Goal: Task Accomplishment & Management: Manage account settings

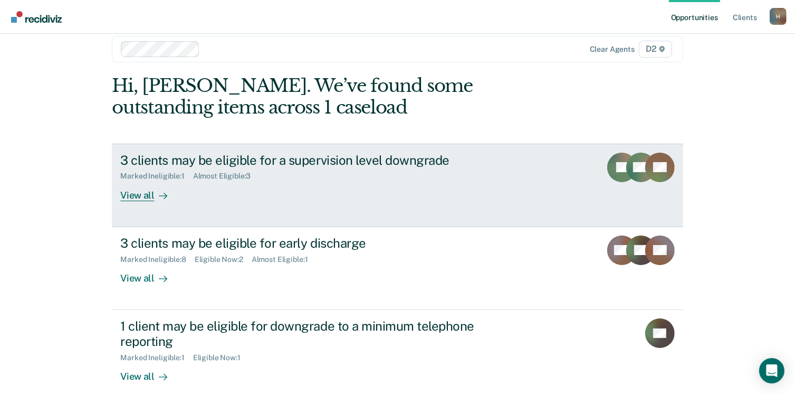
scroll to position [28, 0]
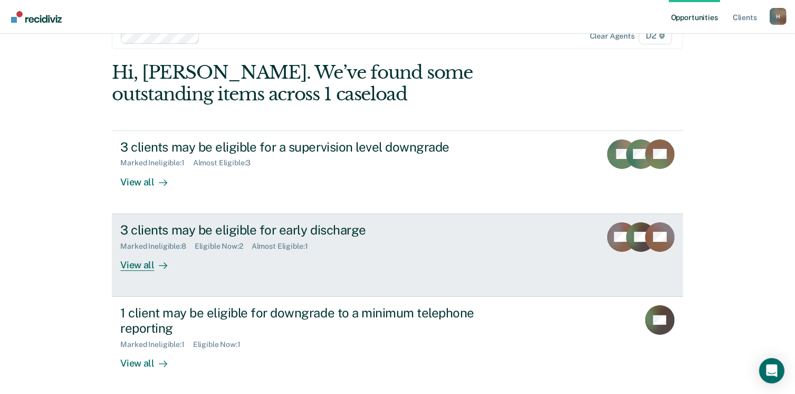
click at [128, 266] on div "View all" at bounding box center [149, 260] width 59 height 21
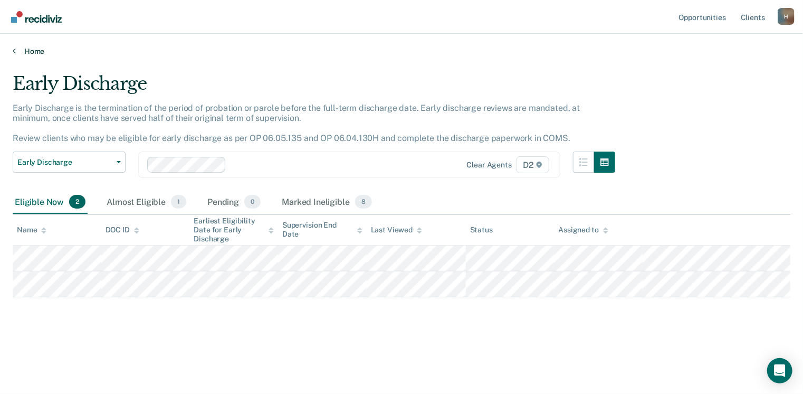
click at [27, 52] on link "Home" at bounding box center [402, 50] width 778 height 9
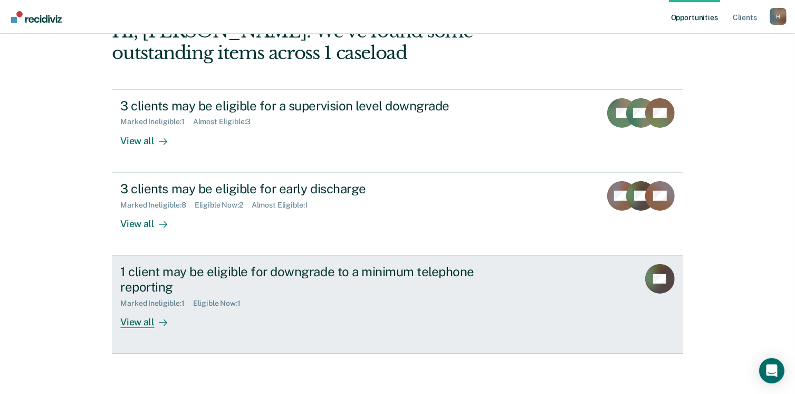
scroll to position [70, 0]
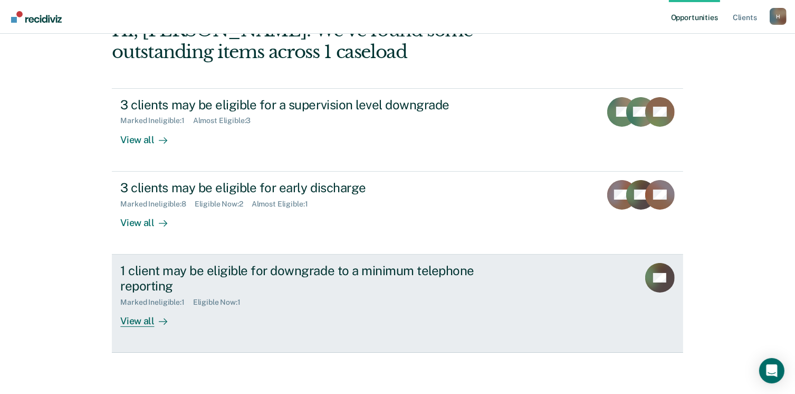
click at [135, 321] on div "View all" at bounding box center [149, 316] width 59 height 21
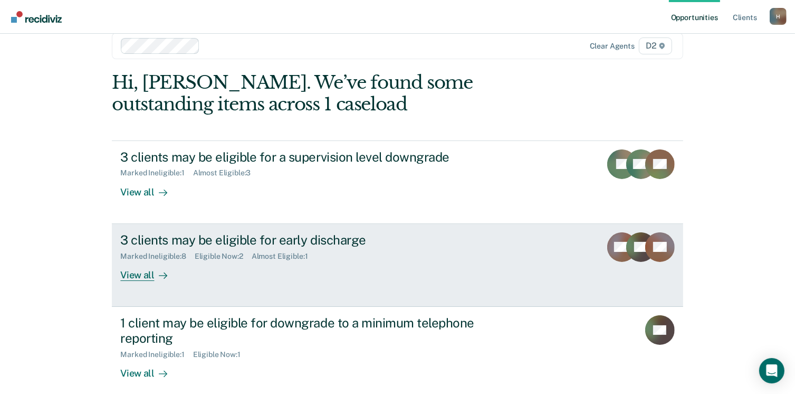
scroll to position [28, 0]
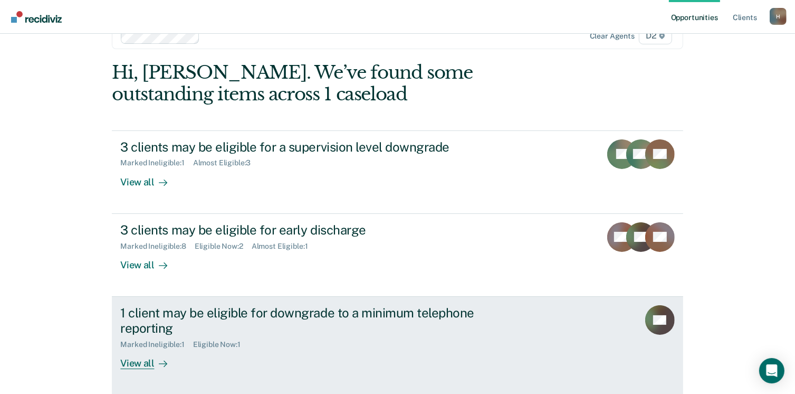
click at [139, 359] on div "View all" at bounding box center [149, 358] width 59 height 21
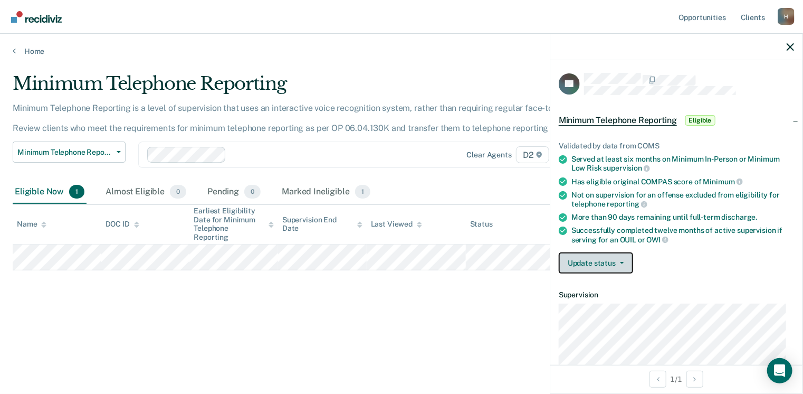
click at [590, 258] on button "Update status" at bounding box center [596, 262] width 74 height 21
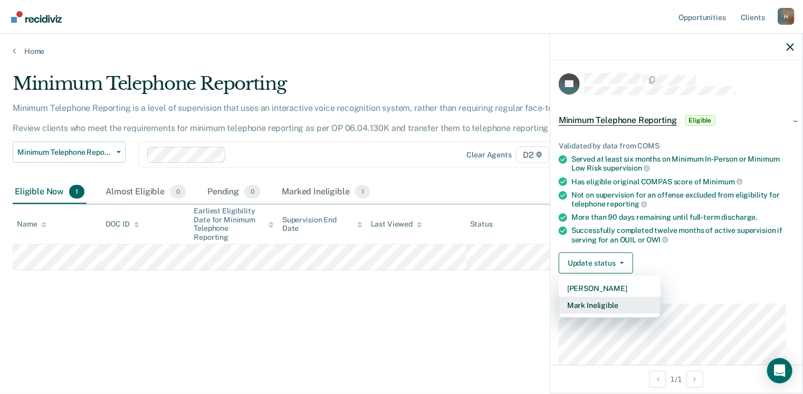
click at [601, 304] on button "Mark Ineligible" at bounding box center [610, 305] width 102 height 17
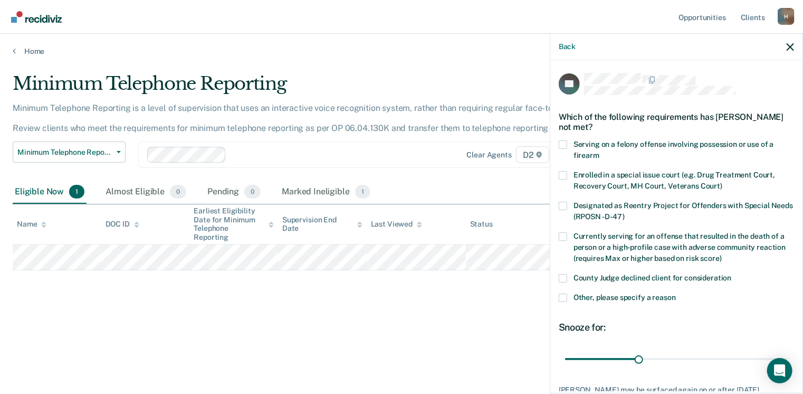
click at [565, 277] on span at bounding box center [563, 278] width 8 height 8
click at [732, 274] on input "County Judge declined client for consideration" at bounding box center [732, 274] width 0 height 0
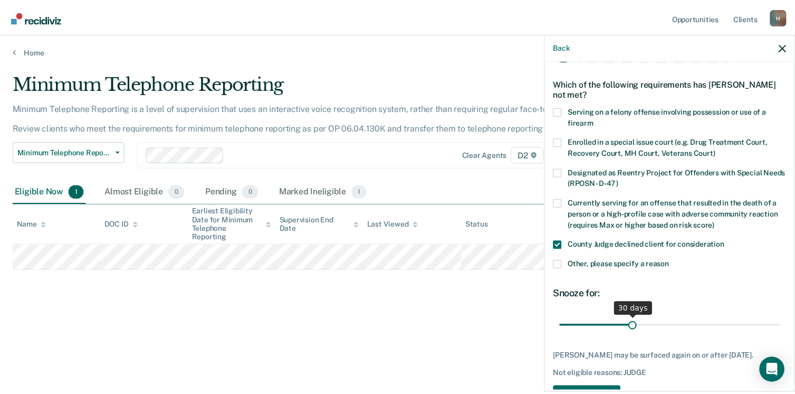
scroll to position [68, 0]
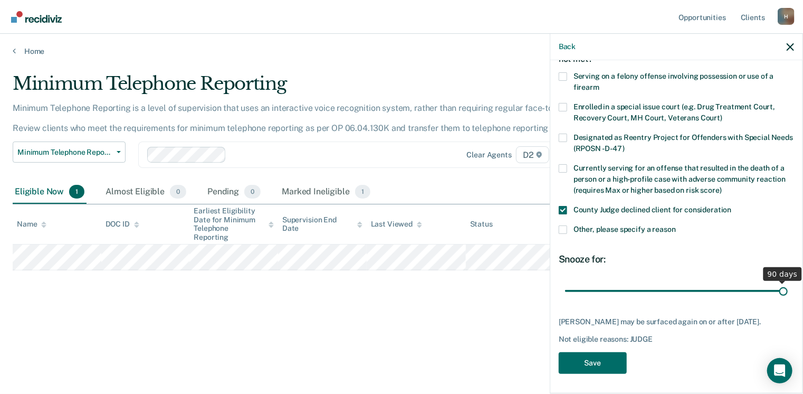
drag, startPoint x: 636, startPoint y: 290, endPoint x: 845, endPoint y: 289, distance: 208.9
type input "90"
click at [788, 289] on input "range" at bounding box center [676, 291] width 223 height 18
click at [604, 369] on button "Save" at bounding box center [593, 363] width 68 height 22
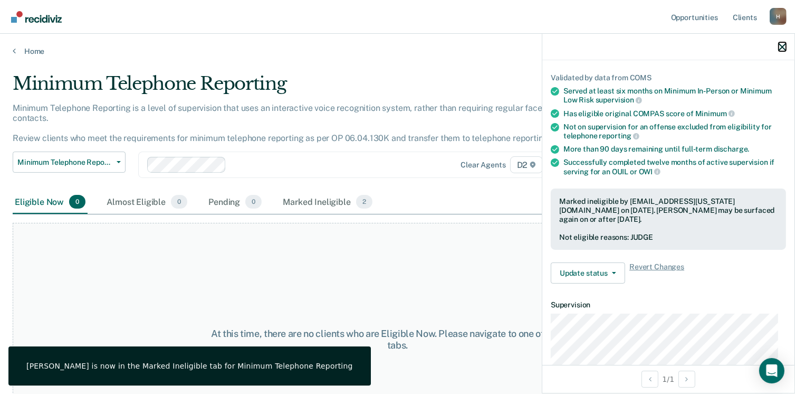
click at [780, 46] on icon "button" at bounding box center [782, 46] width 7 height 7
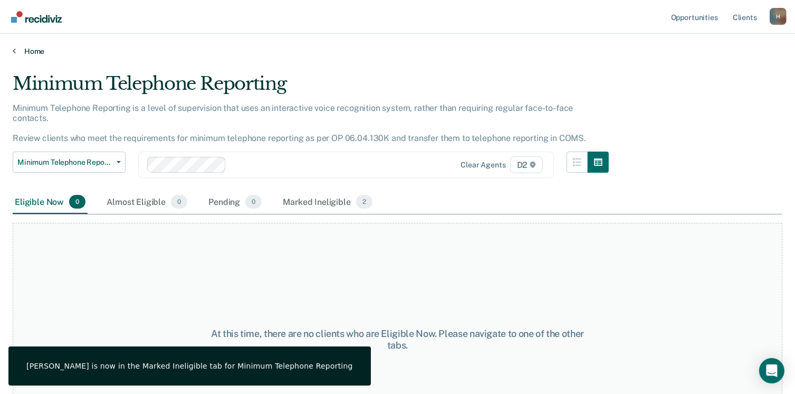
click at [31, 52] on link "Home" at bounding box center [398, 50] width 770 height 9
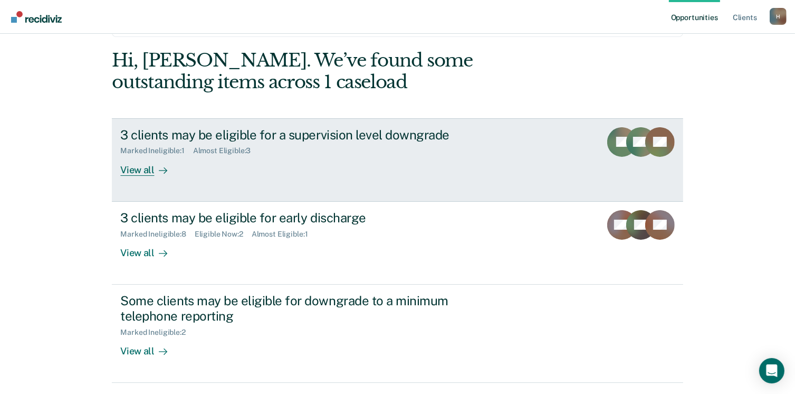
scroll to position [70, 0]
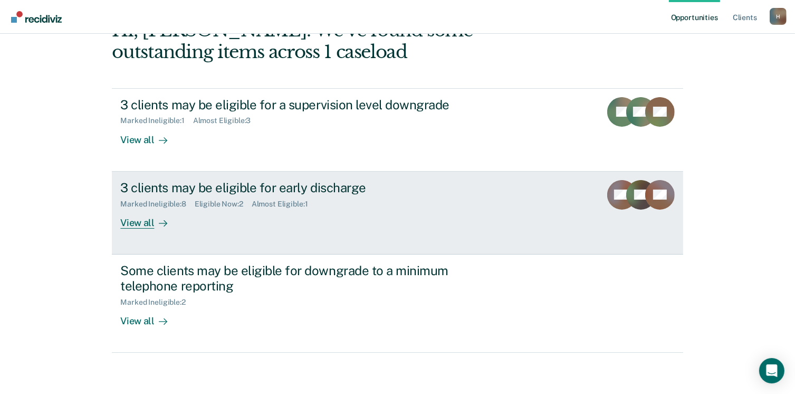
click at [131, 225] on div "View all" at bounding box center [149, 218] width 59 height 21
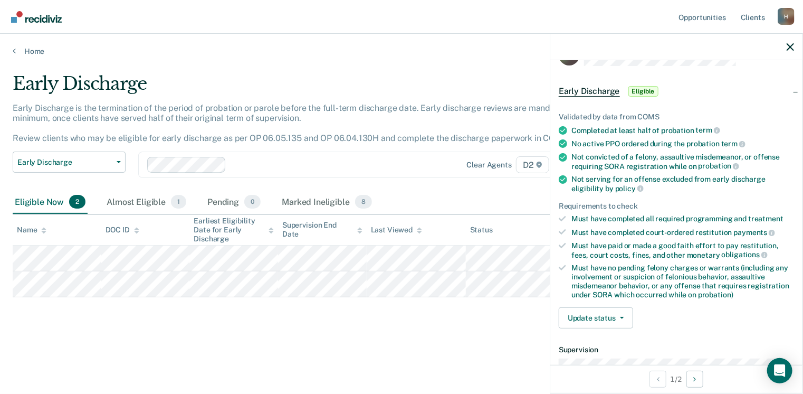
scroll to position [53, 0]
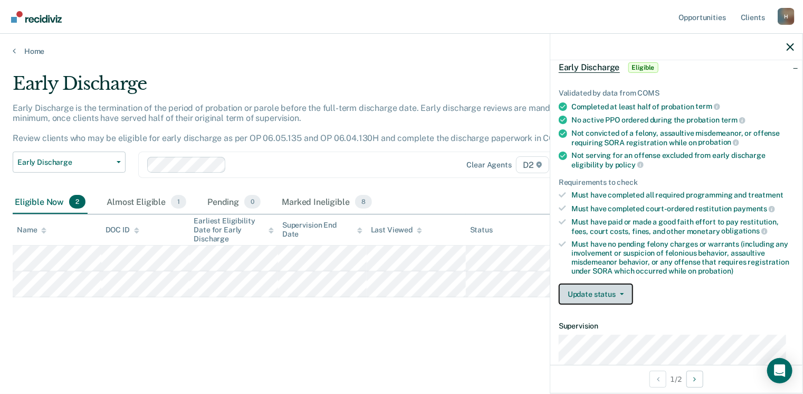
click at [580, 294] on button "Update status" at bounding box center [596, 293] width 74 height 21
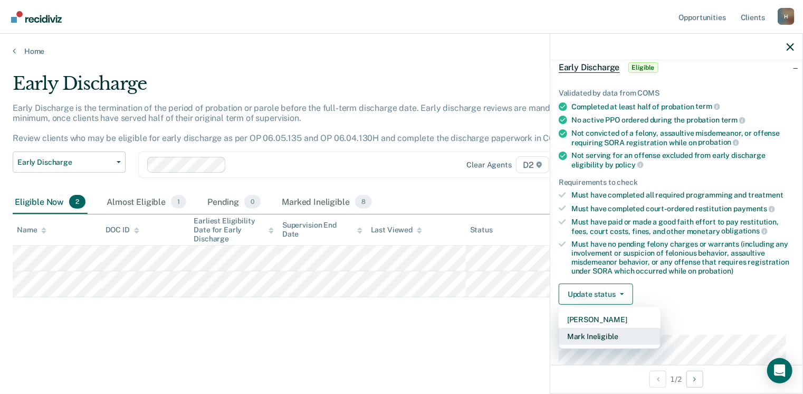
click at [591, 337] on button "Mark Ineligible" at bounding box center [610, 336] width 102 height 17
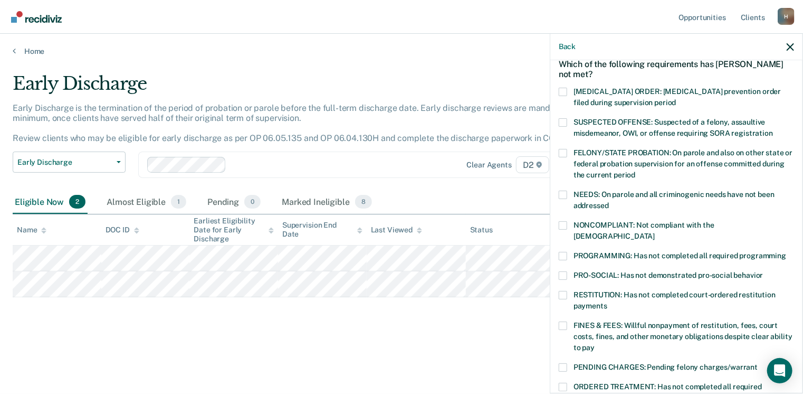
click at [567, 291] on span at bounding box center [563, 295] width 8 height 8
click at [607, 302] on input "RESTITUTION: Has not completed court-ordered restitution payments" at bounding box center [607, 302] width 0 height 0
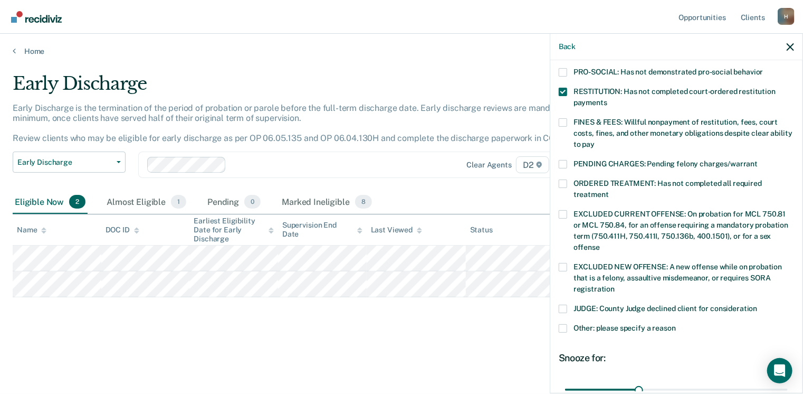
scroll to position [238, 0]
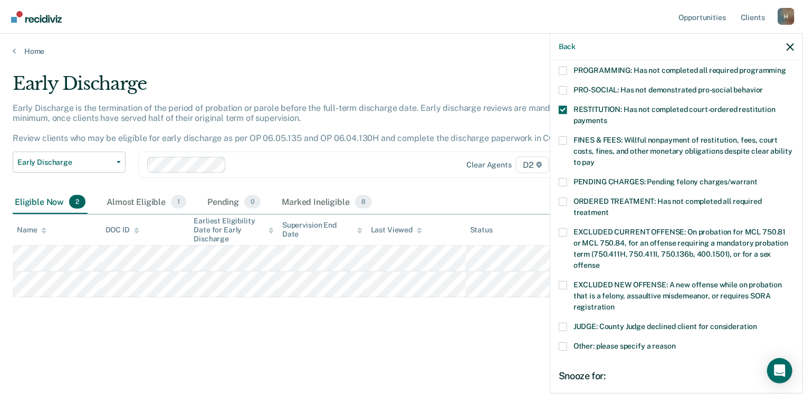
click at [563, 136] on span at bounding box center [563, 140] width 8 height 8
click at [595, 158] on input "FINES & FEES: Willful nonpayment of restitution, fees, court costs, fines, and …" at bounding box center [595, 158] width 0 height 0
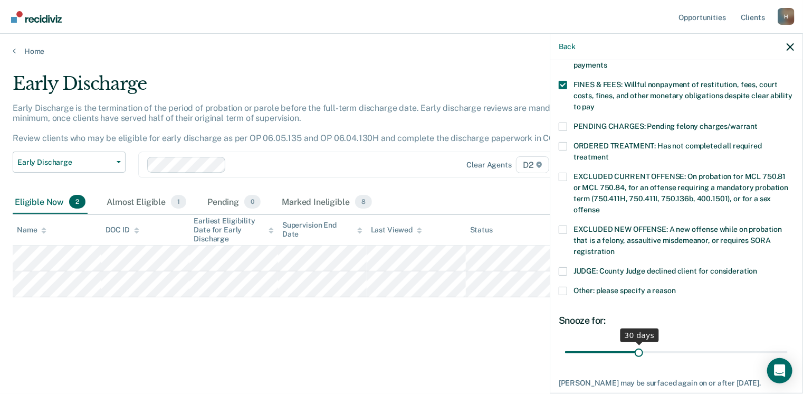
scroll to position [343, 0]
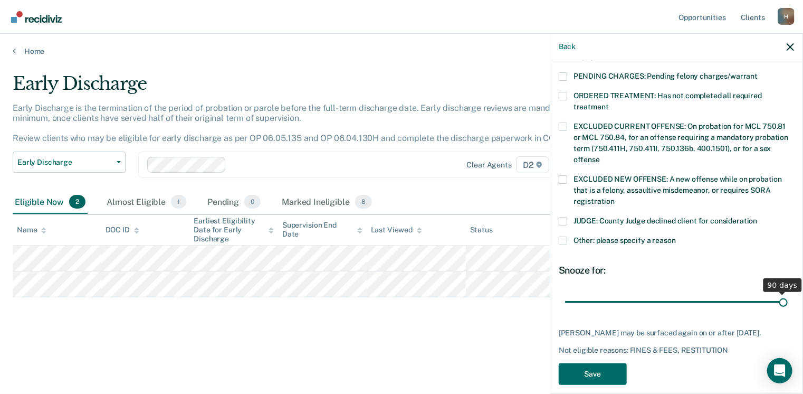
drag, startPoint x: 637, startPoint y: 293, endPoint x: 814, endPoint y: 290, distance: 176.3
type input "90"
click at [788, 293] on input "range" at bounding box center [676, 302] width 223 height 18
click at [608, 363] on button "Save" at bounding box center [593, 374] width 68 height 22
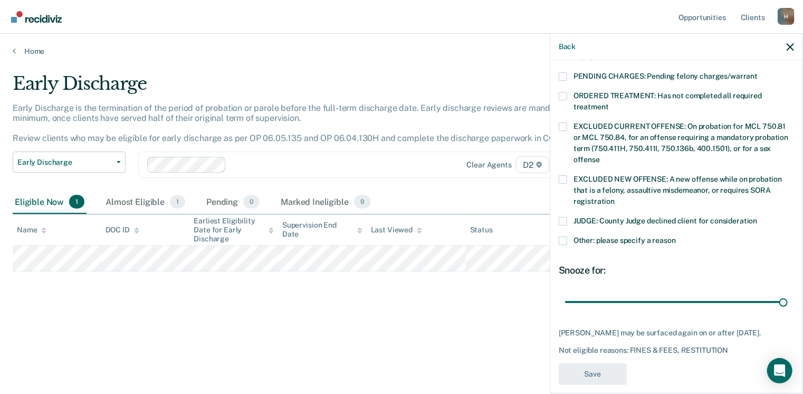
click at [370, 322] on div "Early Discharge Early Discharge is the termination of the period of probation o…" at bounding box center [402, 210] width 778 height 275
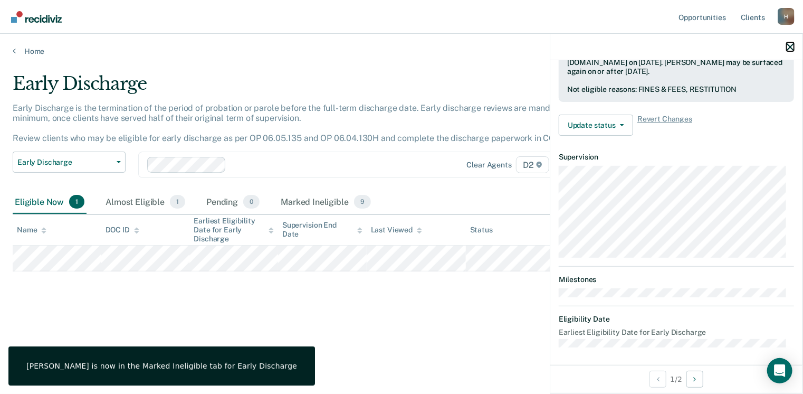
click at [788, 46] on icon "button" at bounding box center [790, 46] width 7 height 7
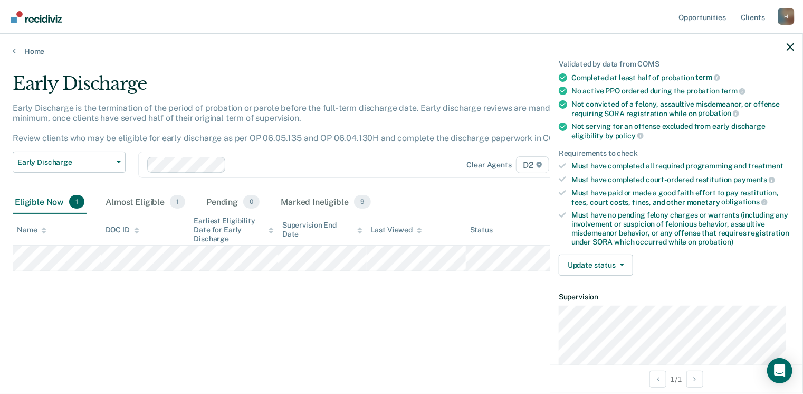
scroll to position [211, 0]
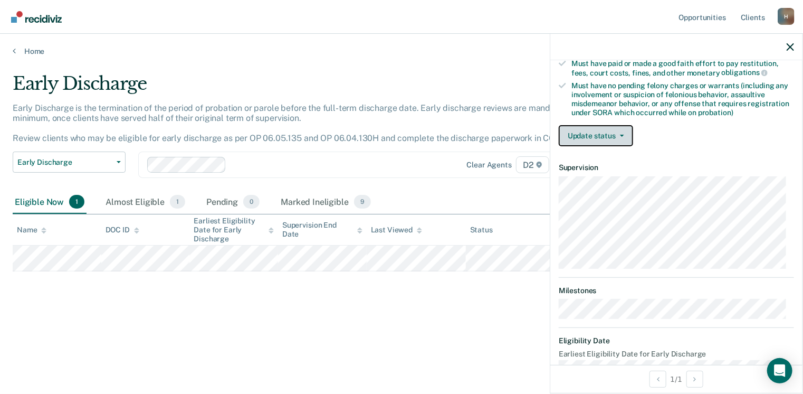
click at [601, 127] on button "Update status" at bounding box center [596, 135] width 74 height 21
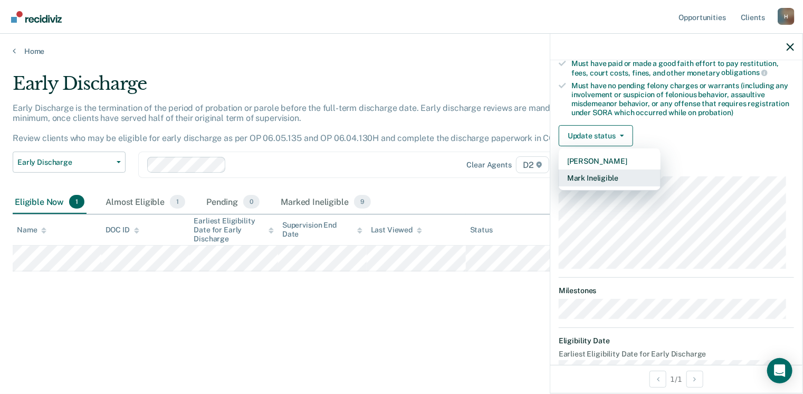
click at [587, 174] on button "Mark Ineligible" at bounding box center [610, 177] width 102 height 17
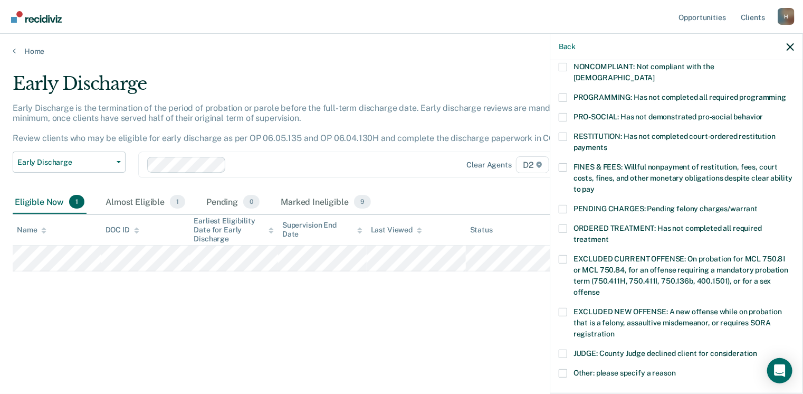
click at [571, 163] on label "FINES & FEES: Willful nonpayment of restitution, fees, court costs, fines, and …" at bounding box center [676, 179] width 235 height 33
click at [595, 185] on input "FINES & FEES: Willful nonpayment of restitution, fees, court costs, fines, and …" at bounding box center [595, 185] width 0 height 0
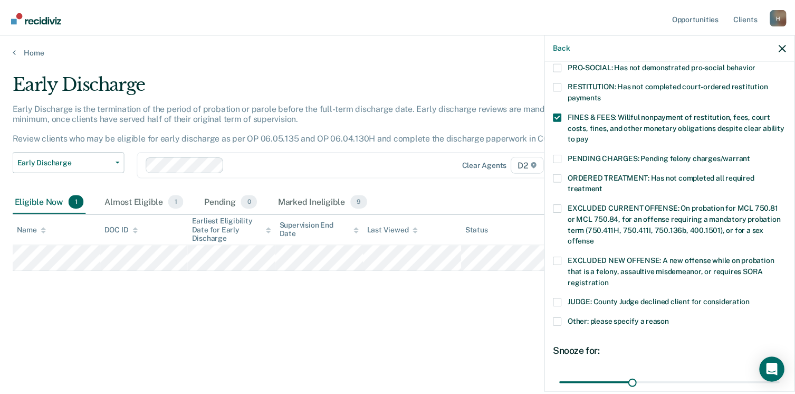
scroll to position [352, 0]
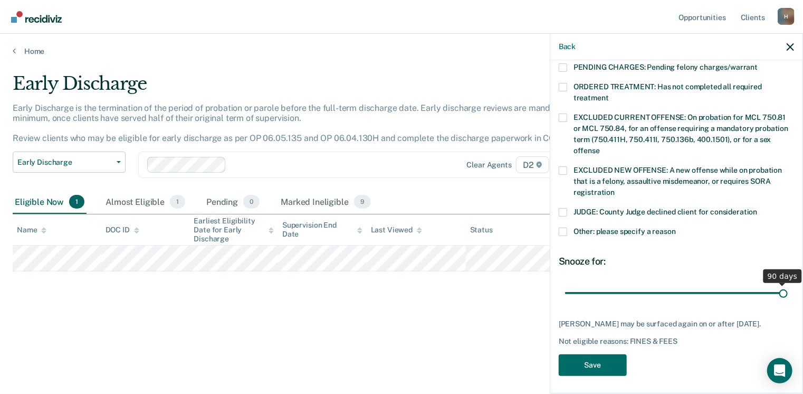
drag, startPoint x: 637, startPoint y: 280, endPoint x: 825, endPoint y: 274, distance: 187.9
type input "90"
click at [788, 284] on input "range" at bounding box center [676, 293] width 223 height 18
click at [601, 363] on button "Save" at bounding box center [593, 365] width 68 height 22
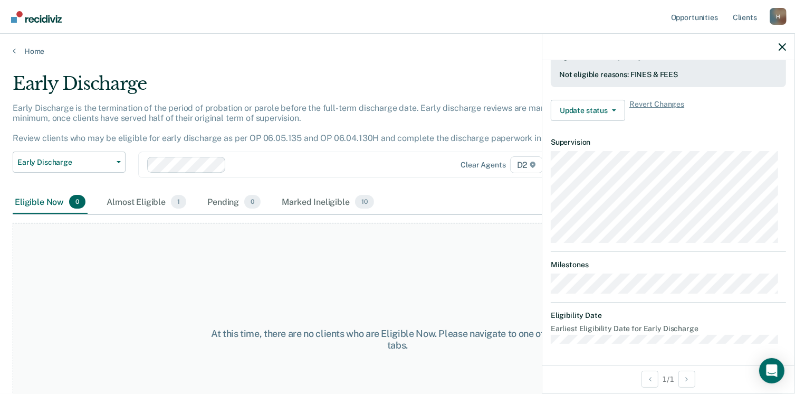
scroll to position [310, 0]
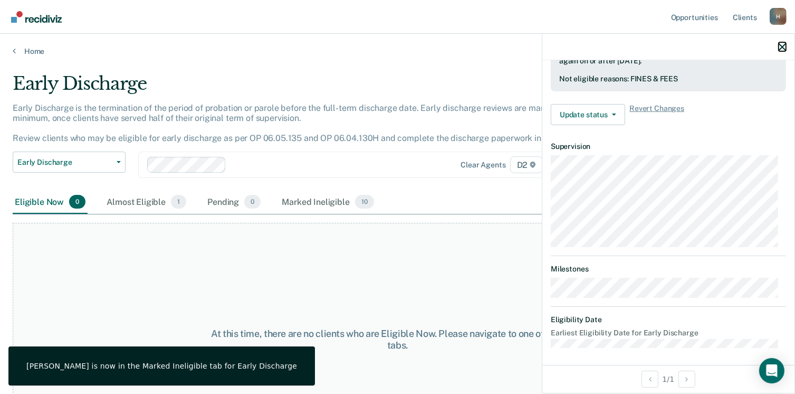
click at [781, 49] on icon "button" at bounding box center [782, 46] width 7 height 7
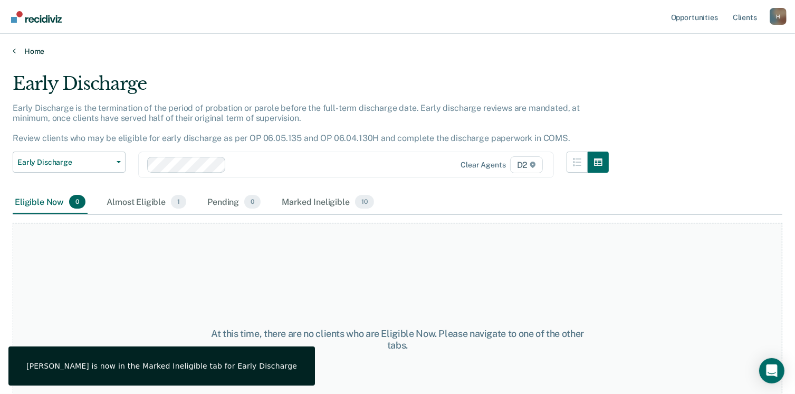
click at [31, 50] on link "Home" at bounding box center [398, 50] width 770 height 9
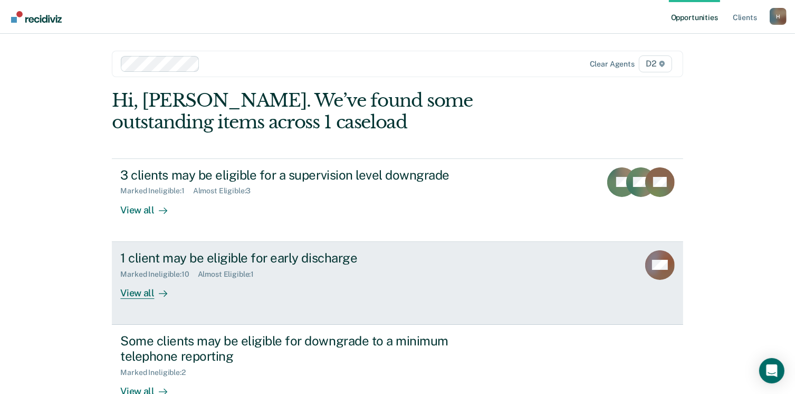
scroll to position [53, 0]
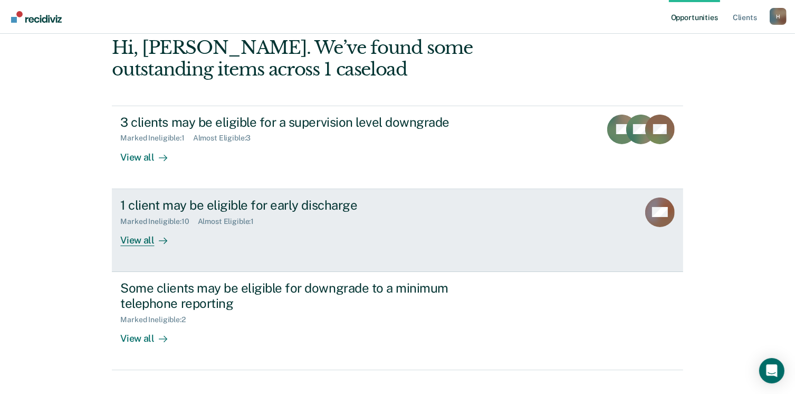
click at [223, 217] on div "Almost Eligible : 1" at bounding box center [230, 221] width 65 height 9
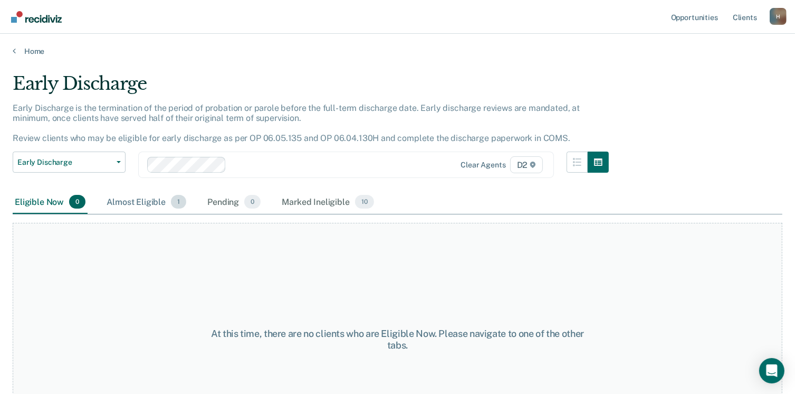
click at [129, 205] on div "Almost Eligible 1" at bounding box center [146, 201] width 84 height 23
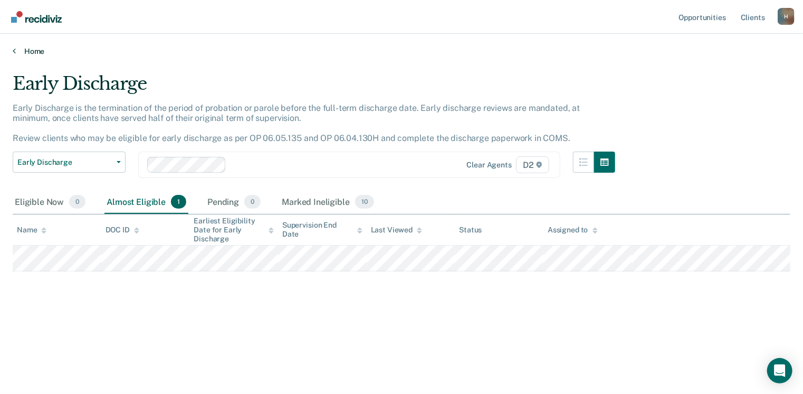
click at [34, 51] on link "Home" at bounding box center [402, 50] width 778 height 9
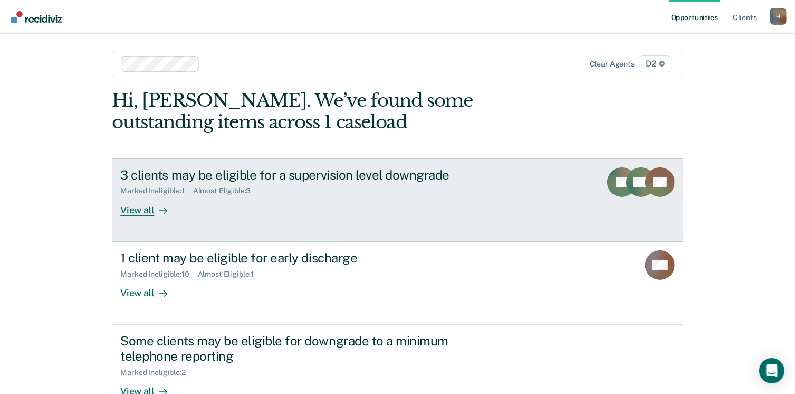
click at [140, 215] on link "3 clients may be eligible for a supervision level downgrade Marked Ineligible :…" at bounding box center [397, 199] width 571 height 83
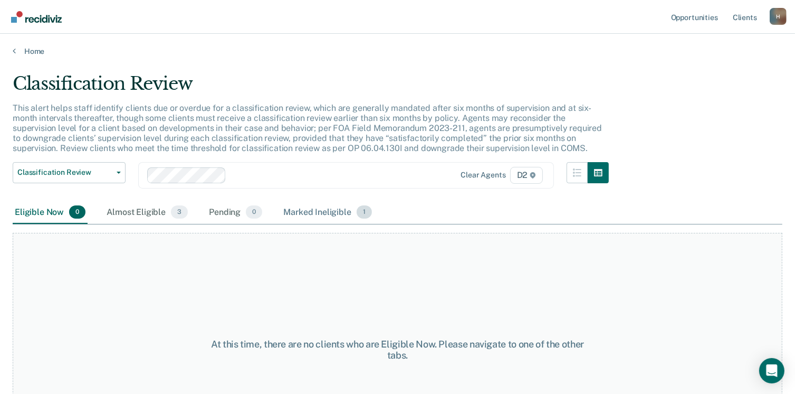
click at [322, 215] on div "Marked Ineligible 1" at bounding box center [327, 212] width 93 height 23
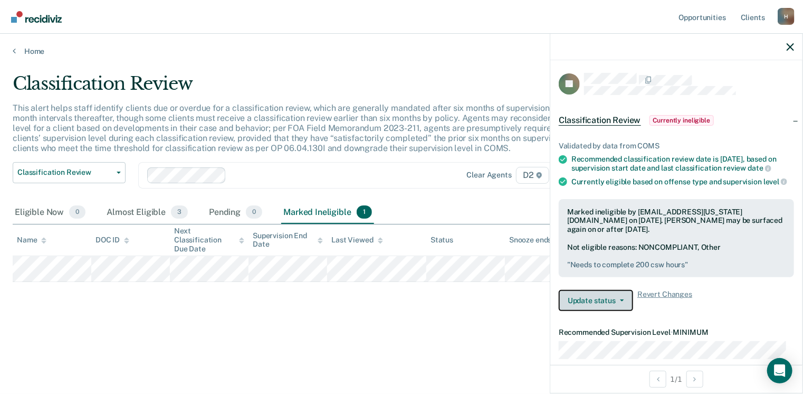
click at [581, 311] on button "Update status" at bounding box center [596, 300] width 74 height 21
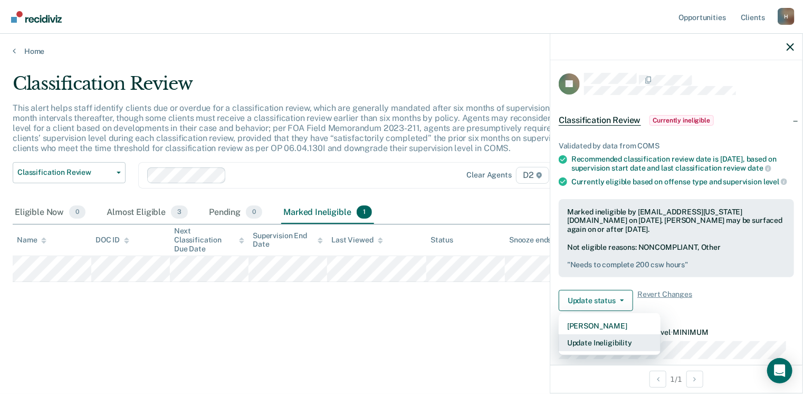
click at [596, 349] on button "Update Ineligibility" at bounding box center [610, 342] width 102 height 17
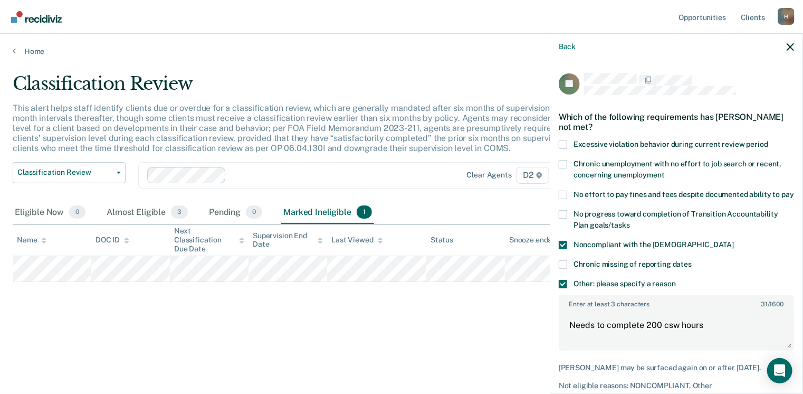
click at [560, 249] on span at bounding box center [563, 245] width 8 height 8
click at [734, 241] on input "Noncompliant with the [DEMOGRAPHIC_DATA]" at bounding box center [734, 241] width 0 height 0
click at [562, 288] on span at bounding box center [563, 284] width 8 height 8
click at [676, 280] on input "Other: please specify a reason" at bounding box center [676, 280] width 0 height 0
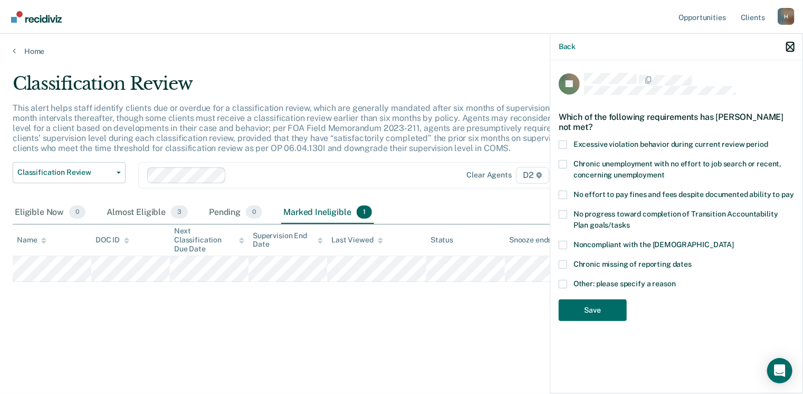
click at [788, 43] on button "button" at bounding box center [790, 46] width 7 height 9
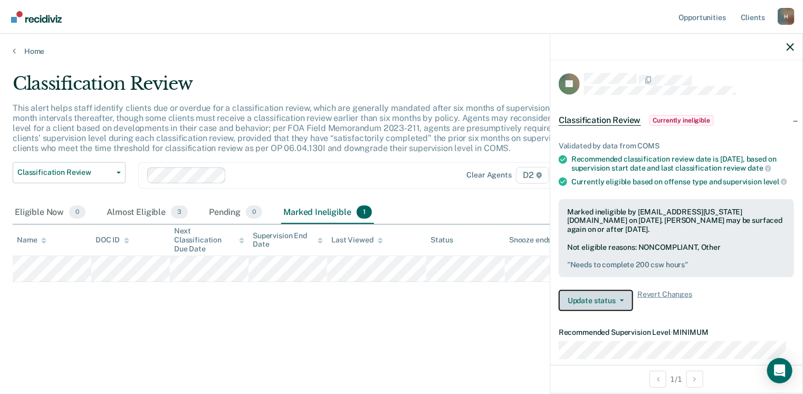
click at [605, 309] on button "Update status" at bounding box center [596, 300] width 74 height 21
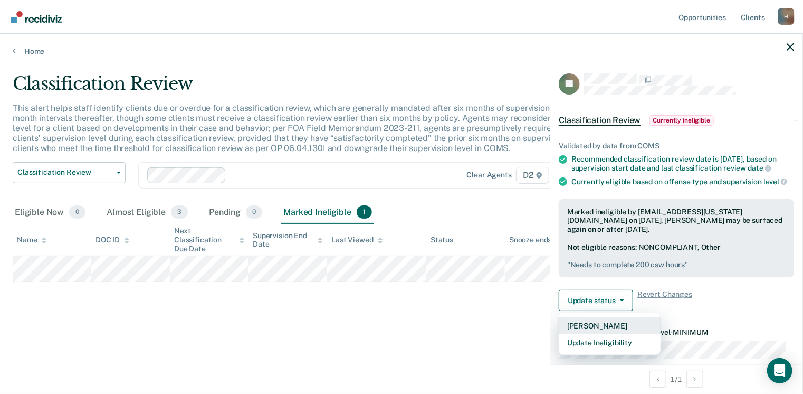
click at [586, 330] on button "[PERSON_NAME]" at bounding box center [610, 325] width 102 height 17
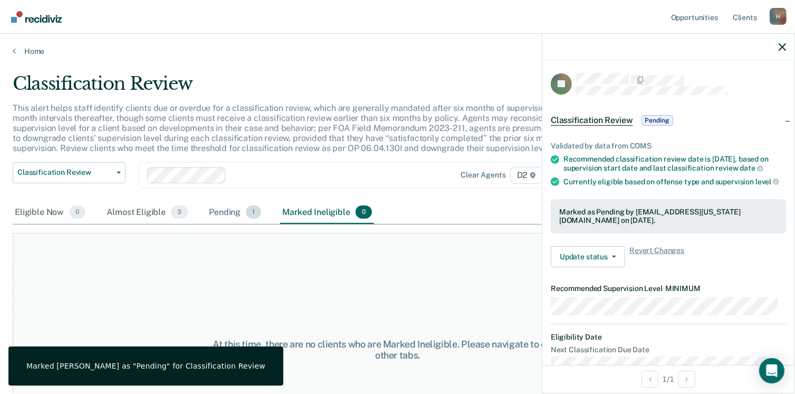
click at [220, 217] on div "Pending 1" at bounding box center [235, 212] width 56 height 23
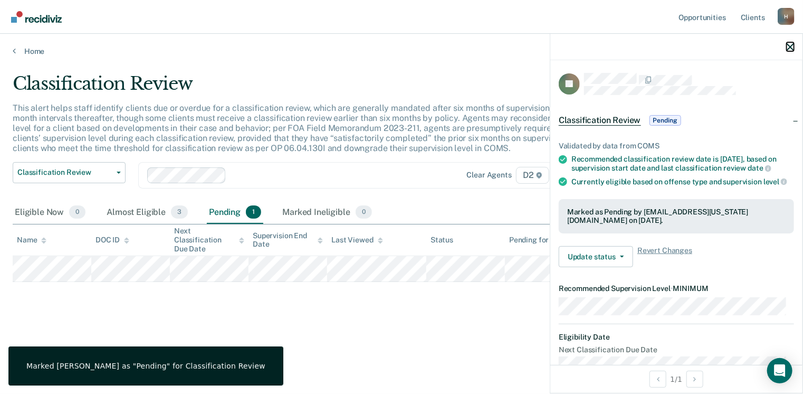
click at [787, 45] on icon "button" at bounding box center [790, 46] width 7 height 7
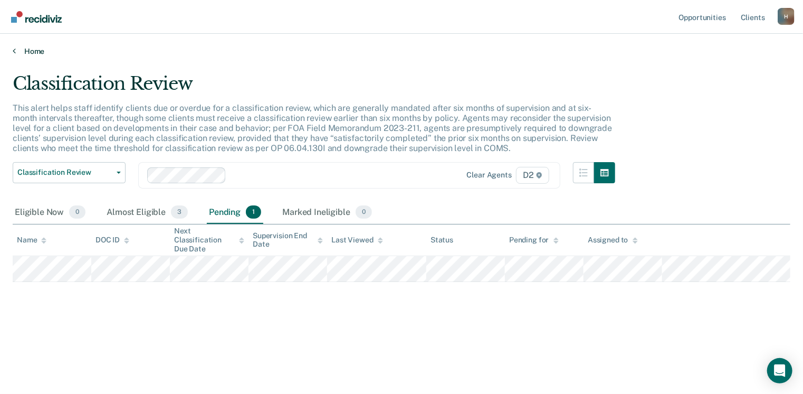
click at [25, 51] on link "Home" at bounding box center [402, 50] width 778 height 9
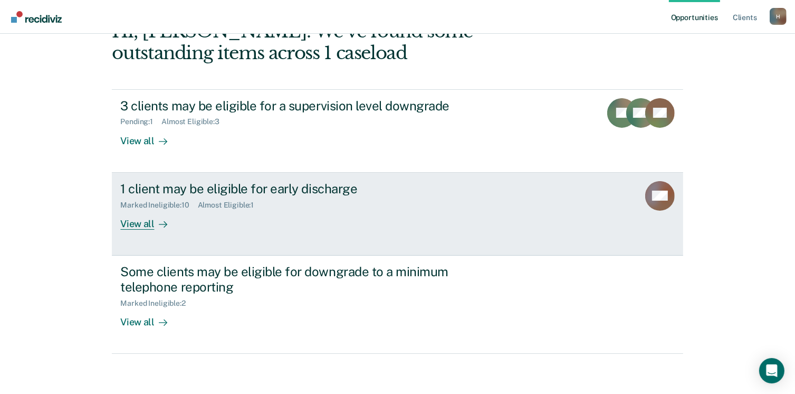
scroll to position [70, 0]
